Goal: Task Accomplishment & Management: Complete application form

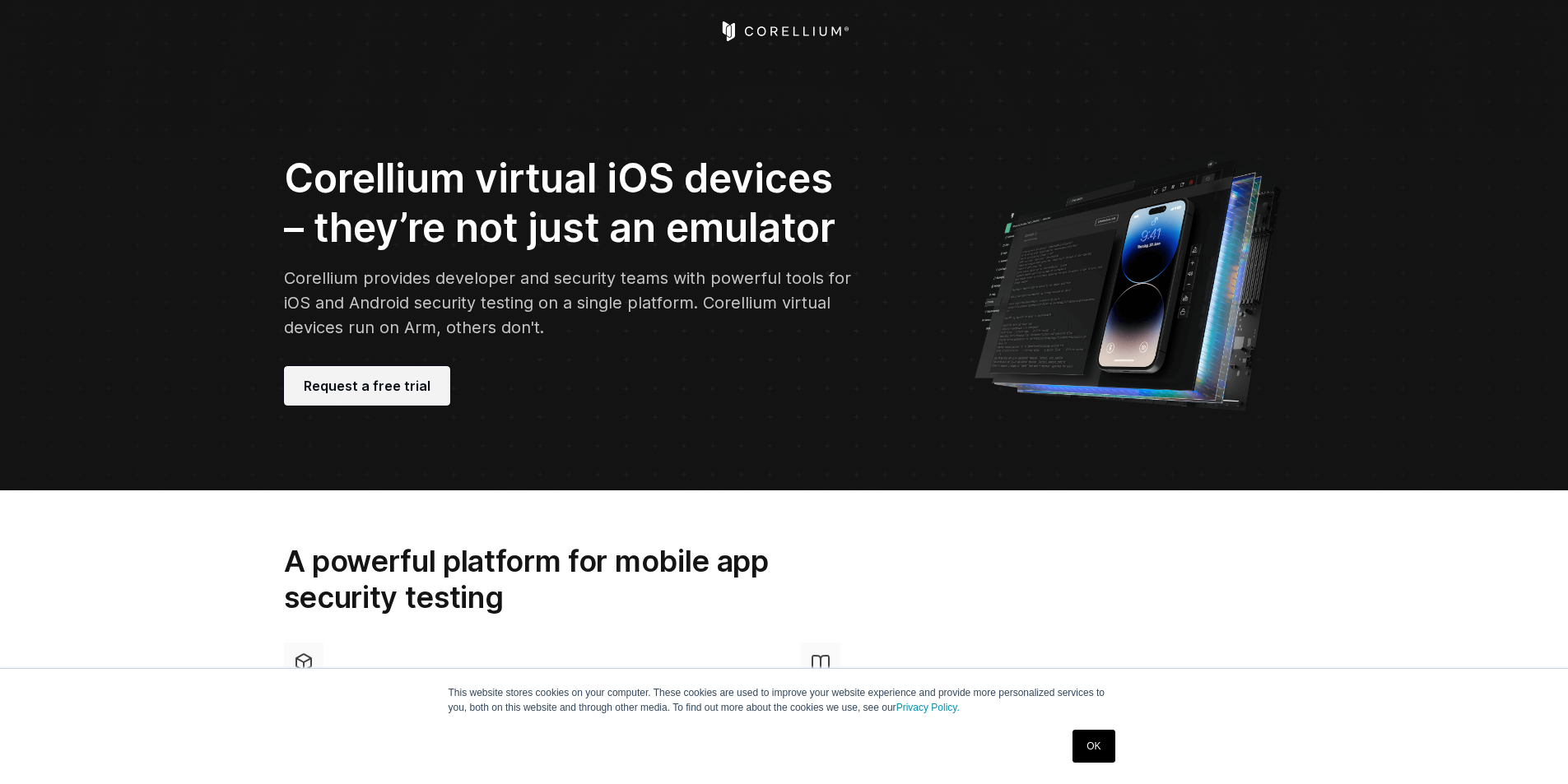
click at [343, 386] on span "Request a free trial" at bounding box center [366, 386] width 126 height 20
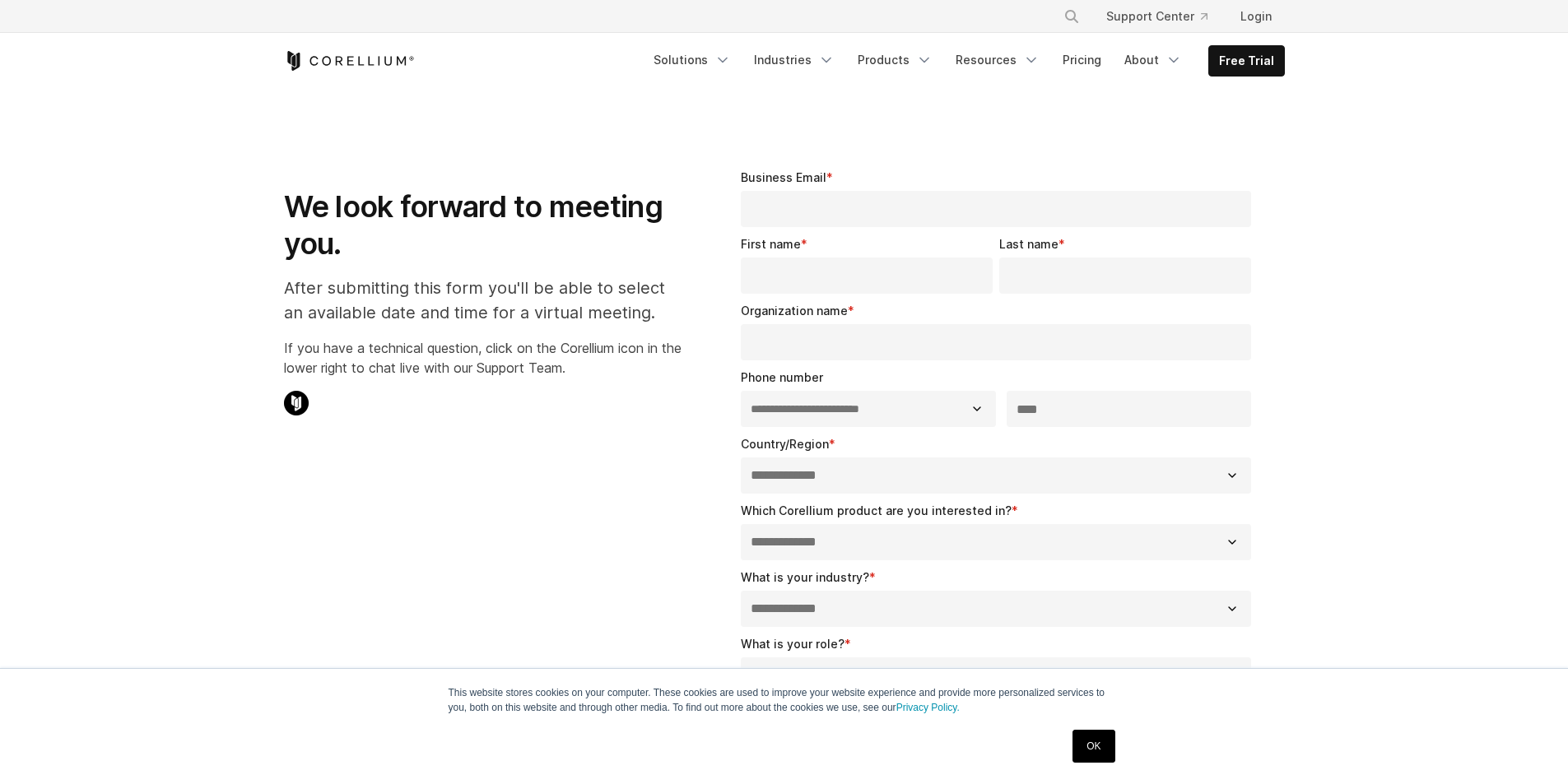
select select "**"
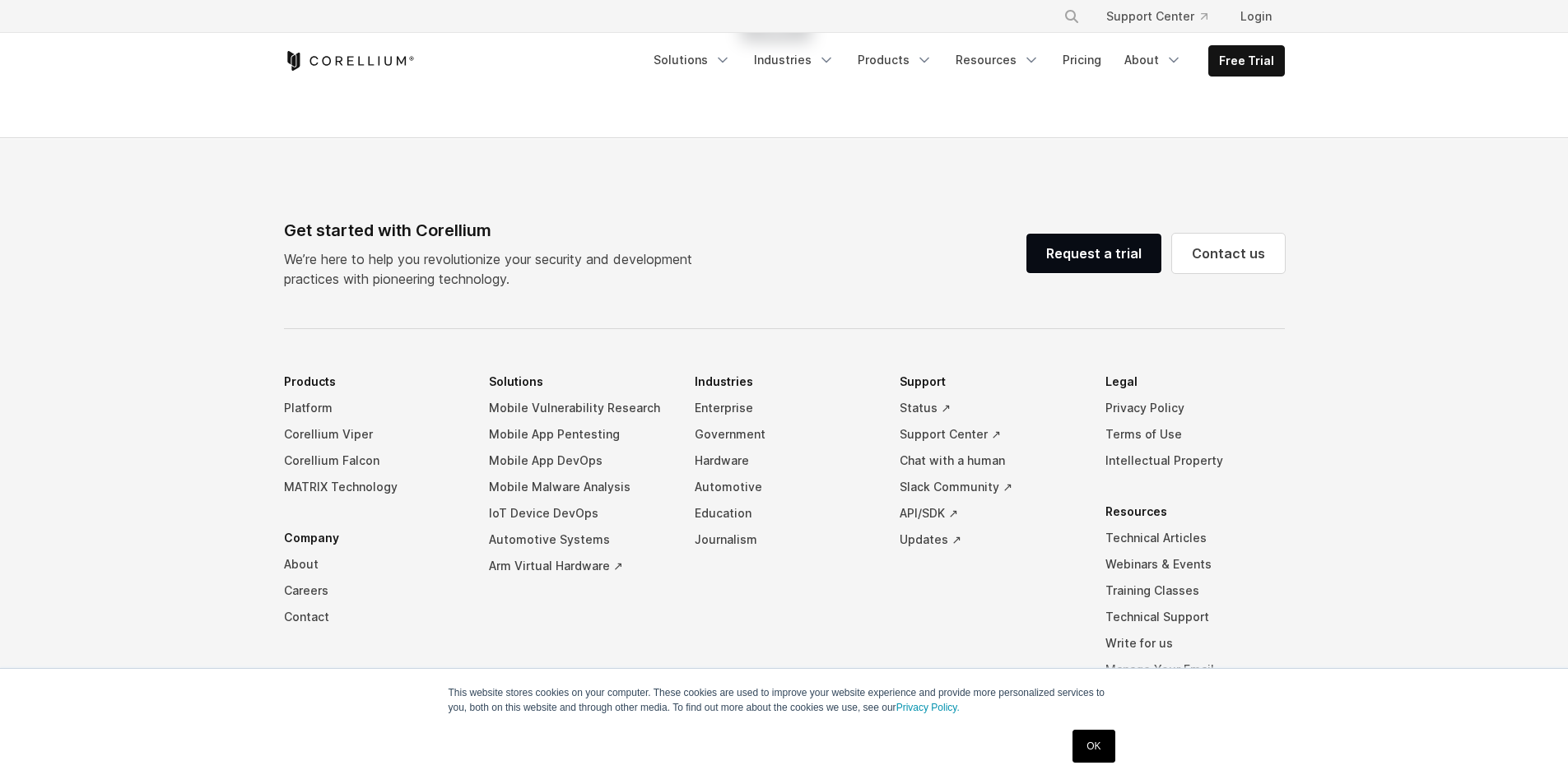
scroll to position [200, 0]
